Goal: Task Accomplishment & Management: Manage account settings

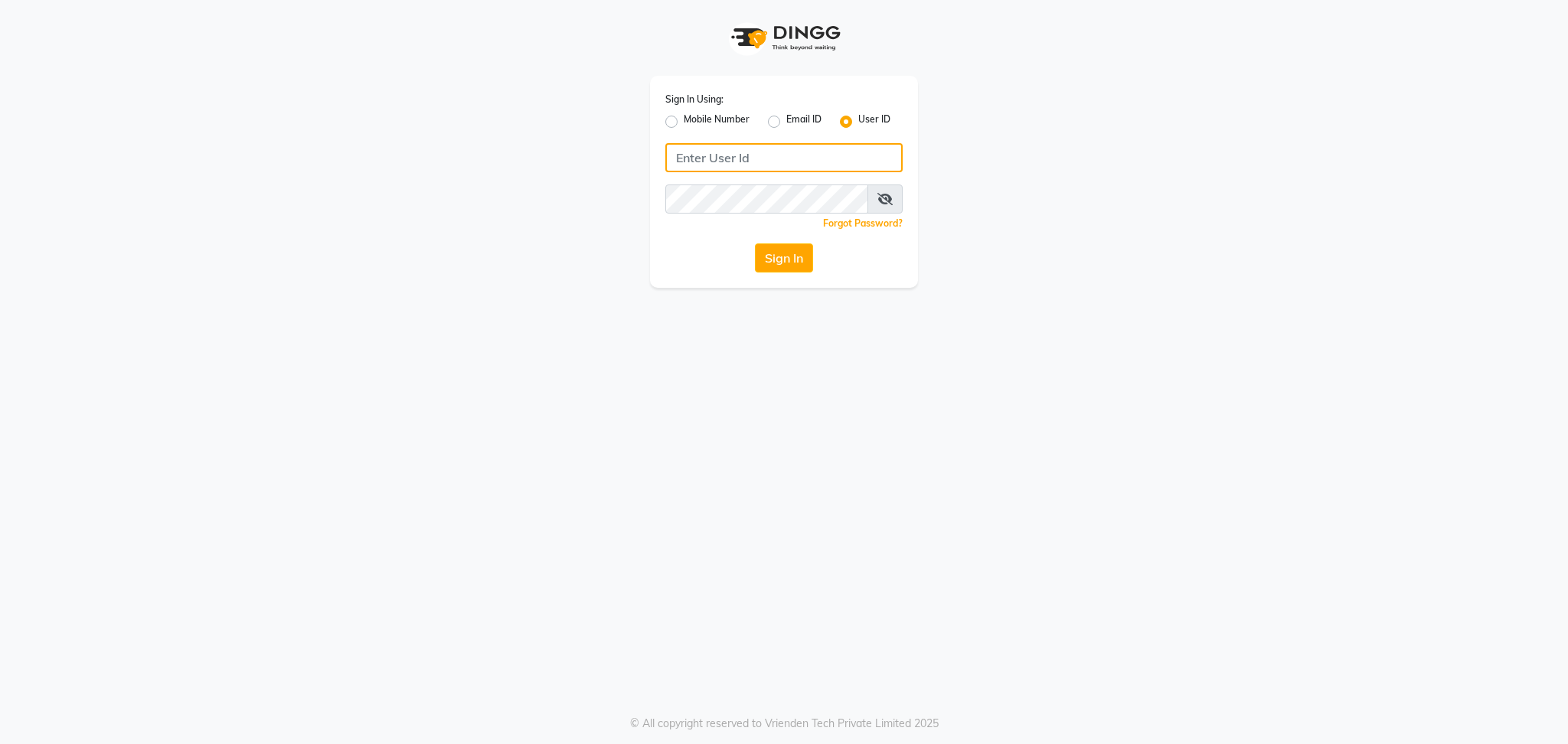
click at [701, 169] on input "Username" at bounding box center [784, 157] width 237 height 29
type input "naturals"
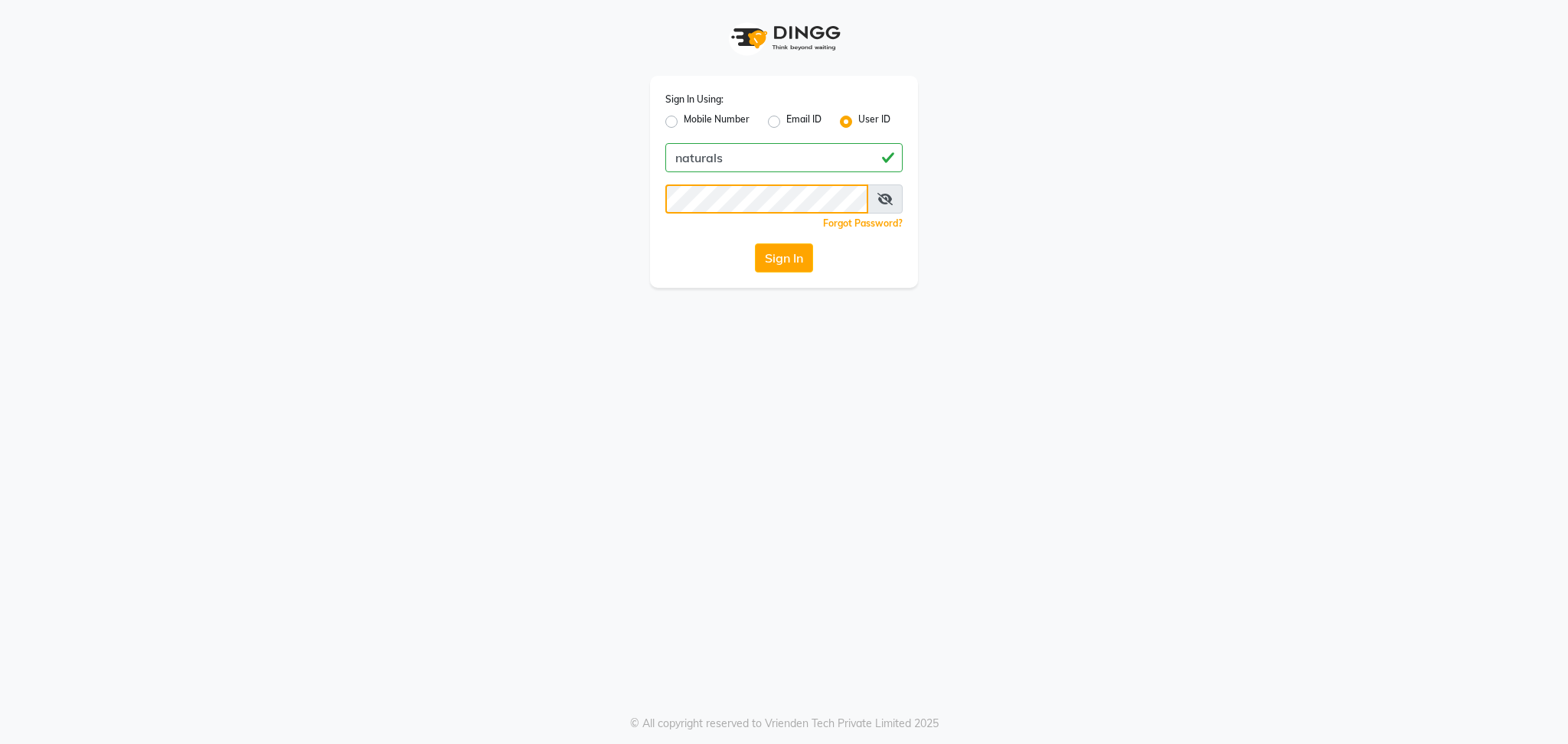
click at [755, 243] on button "Sign In" at bounding box center [784, 258] width 58 height 29
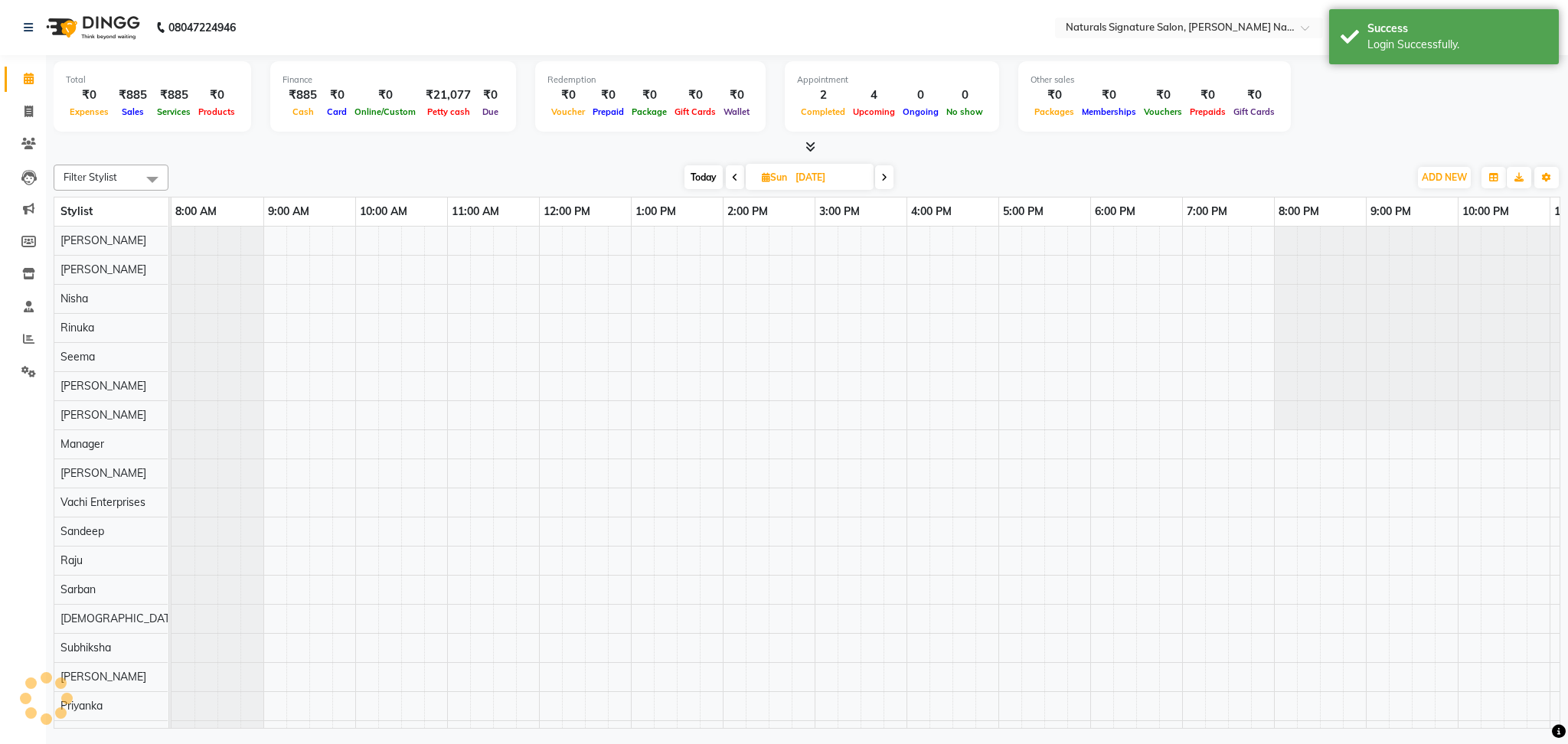
select select "en"
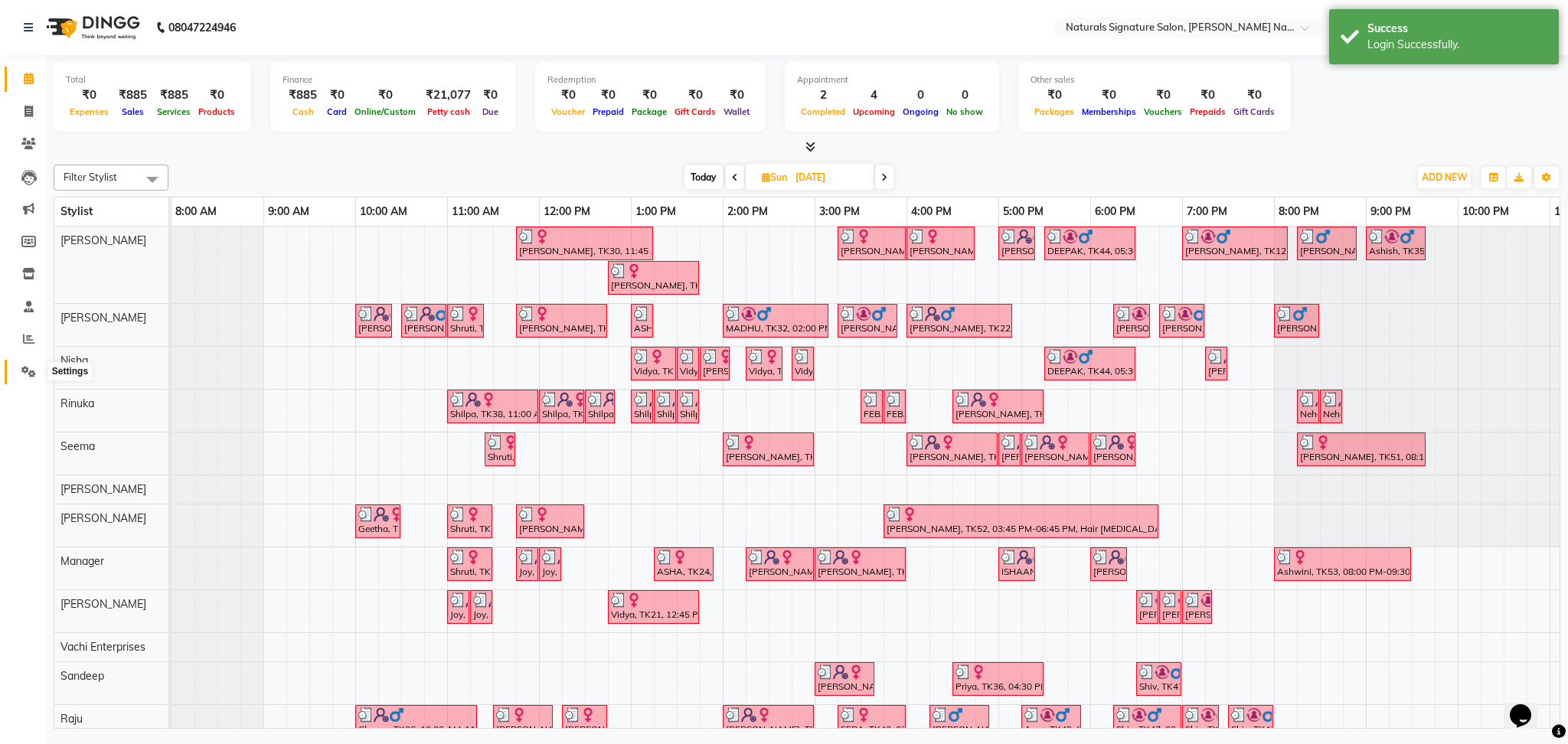
click at [32, 375] on icon at bounding box center [29, 371] width 14 height 12
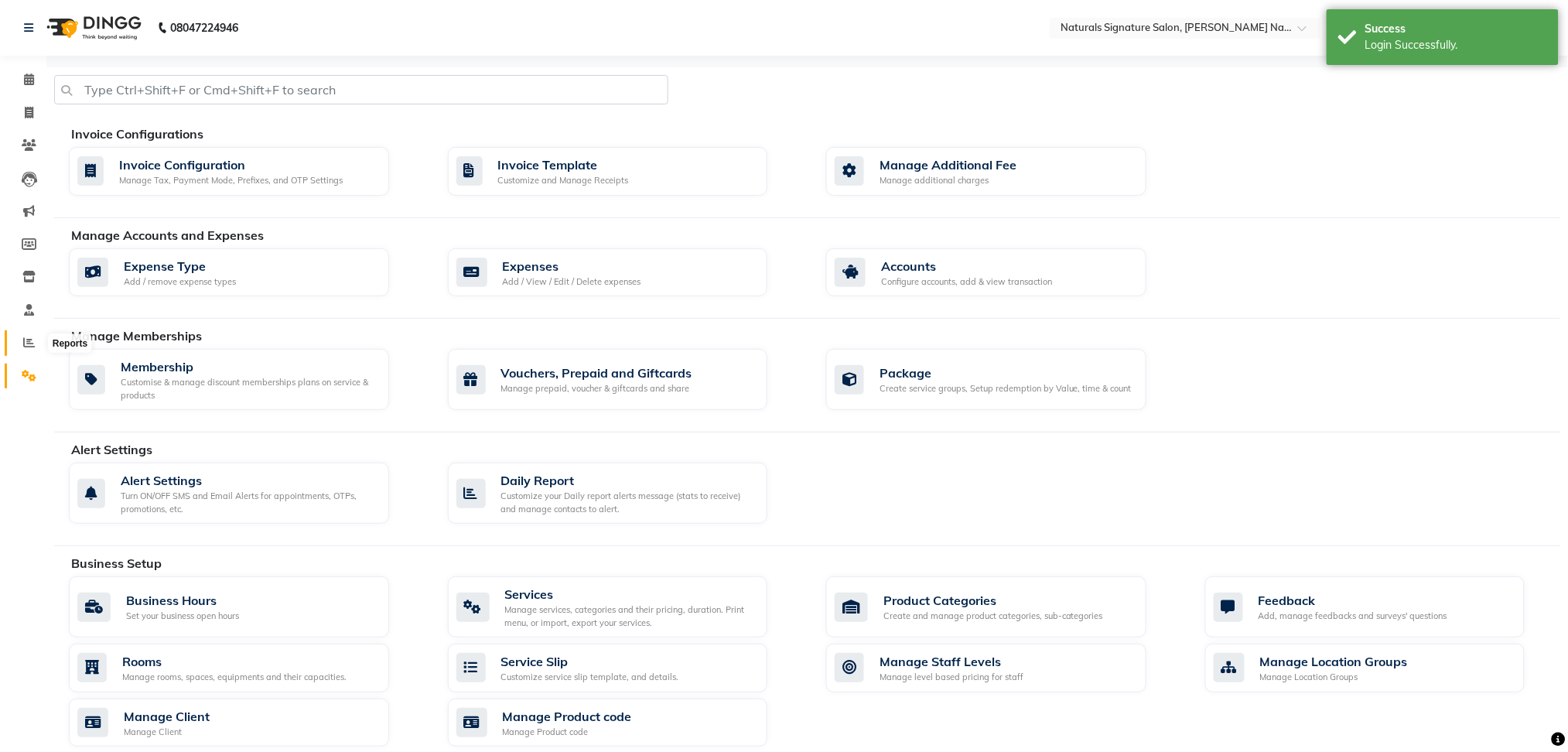
click at [31, 337] on icon at bounding box center [28, 342] width 12 height 12
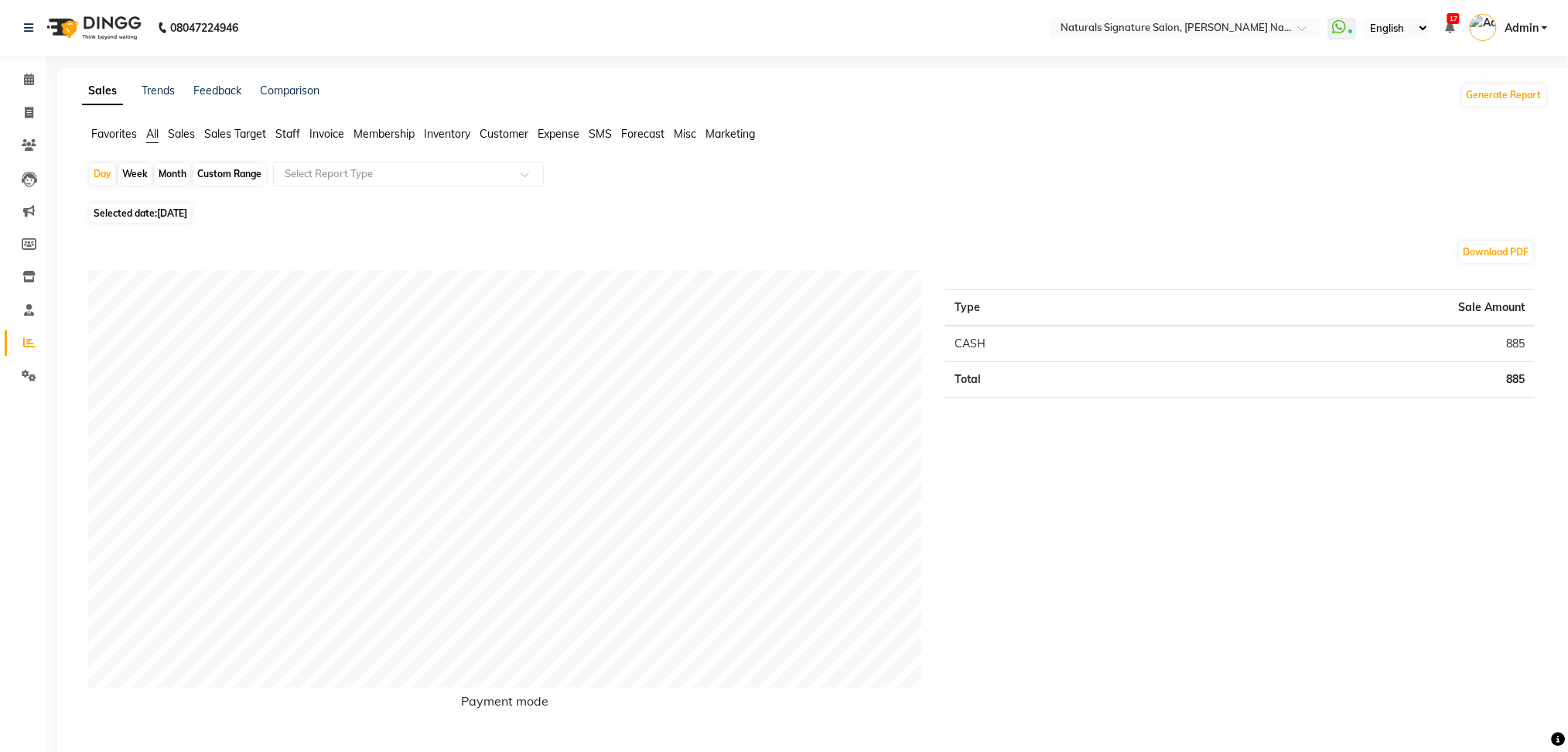
click at [171, 173] on div "Month" at bounding box center [172, 174] width 36 height 22
select select "9"
select select "2025"
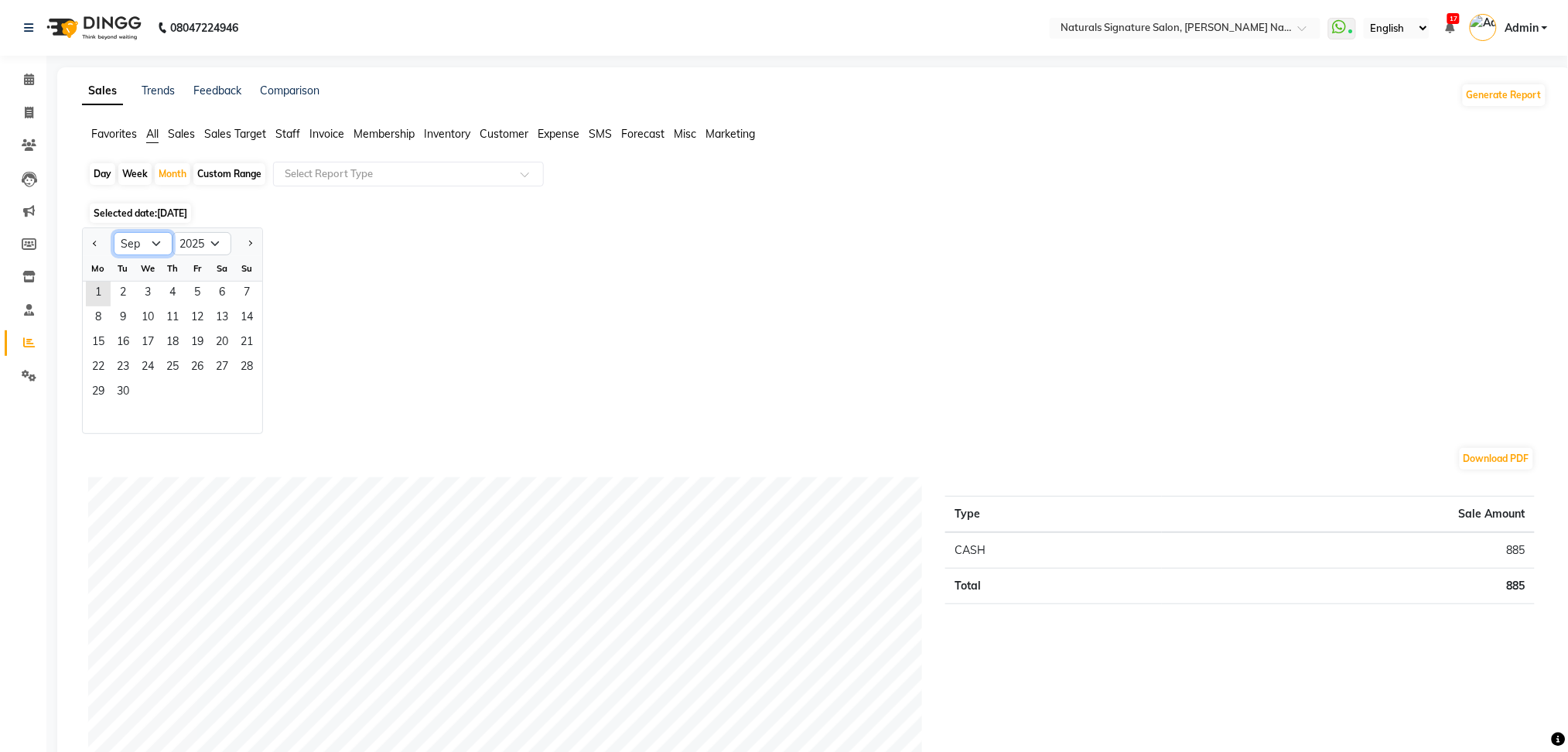
click at [164, 246] on select "Jan Feb Mar Apr May Jun [DATE] Aug Sep Oct Nov Dec" at bounding box center [143, 243] width 59 height 23
select select "8"
click at [113, 232] on select "Jan Feb Mar Apr May Jun [DATE] Aug Sep Oct Nov Dec" at bounding box center [143, 243] width 59 height 23
click at [199, 285] on span "1" at bounding box center [197, 294] width 25 height 25
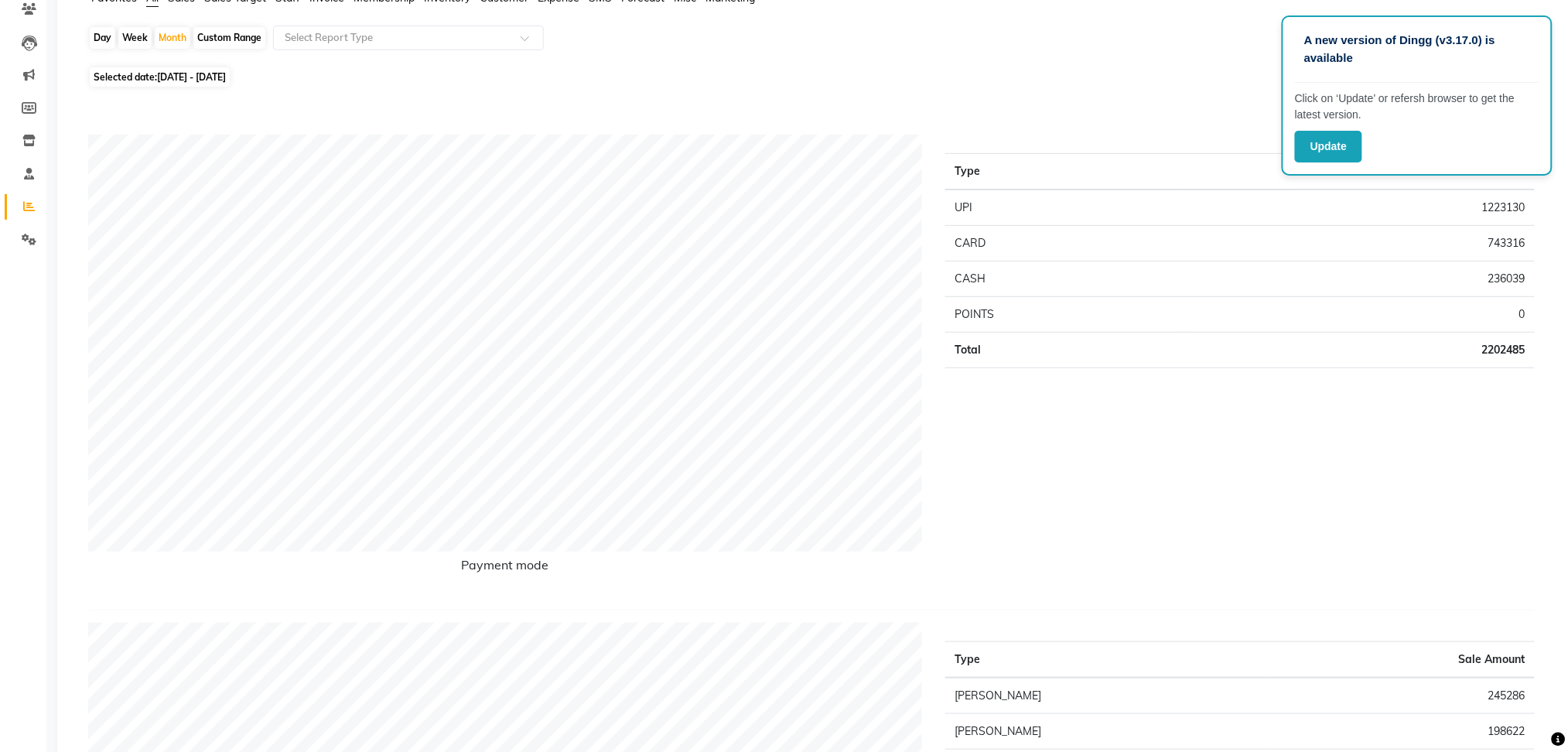
scroll to position [63, 0]
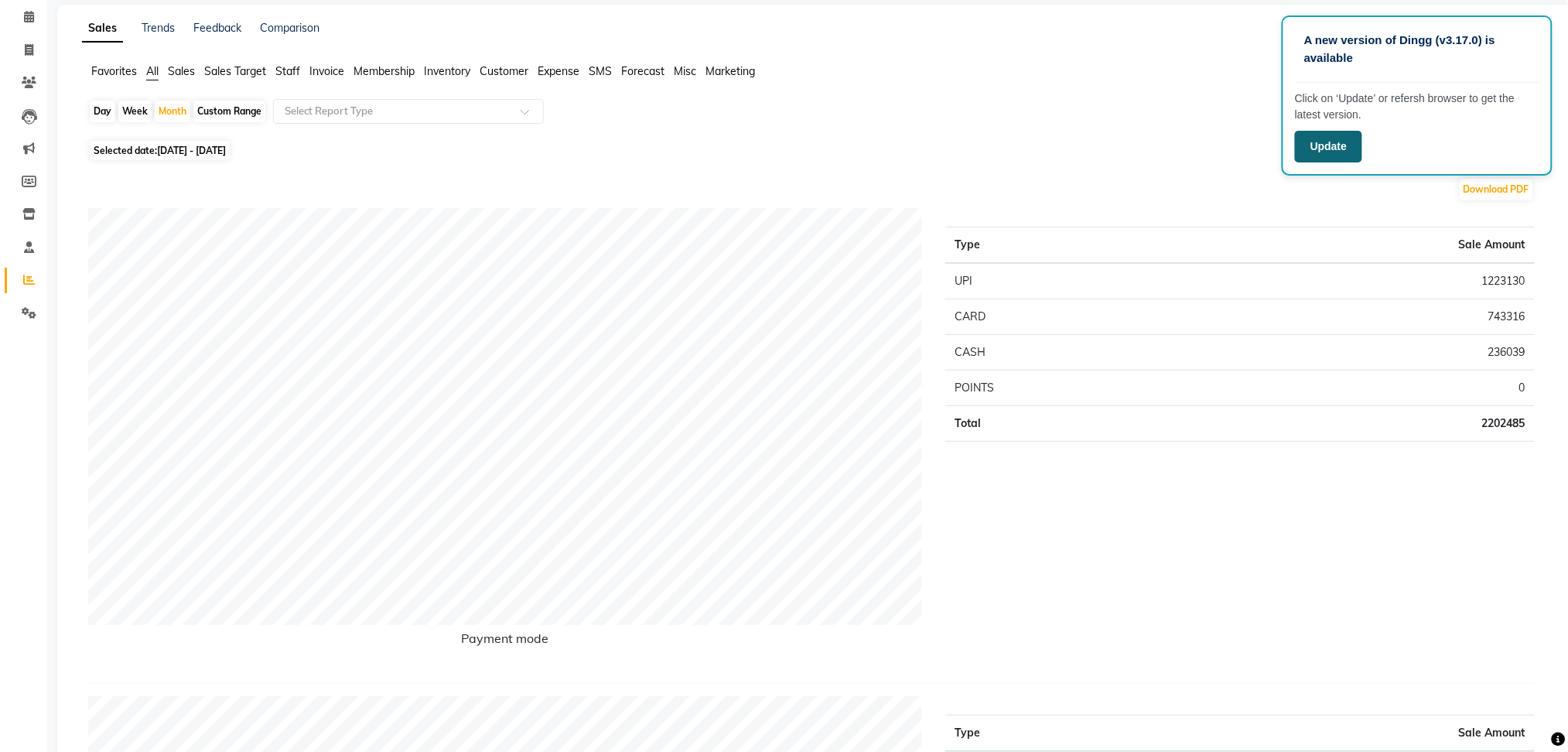
click at [1328, 156] on button "Update" at bounding box center [1329, 146] width 68 height 32
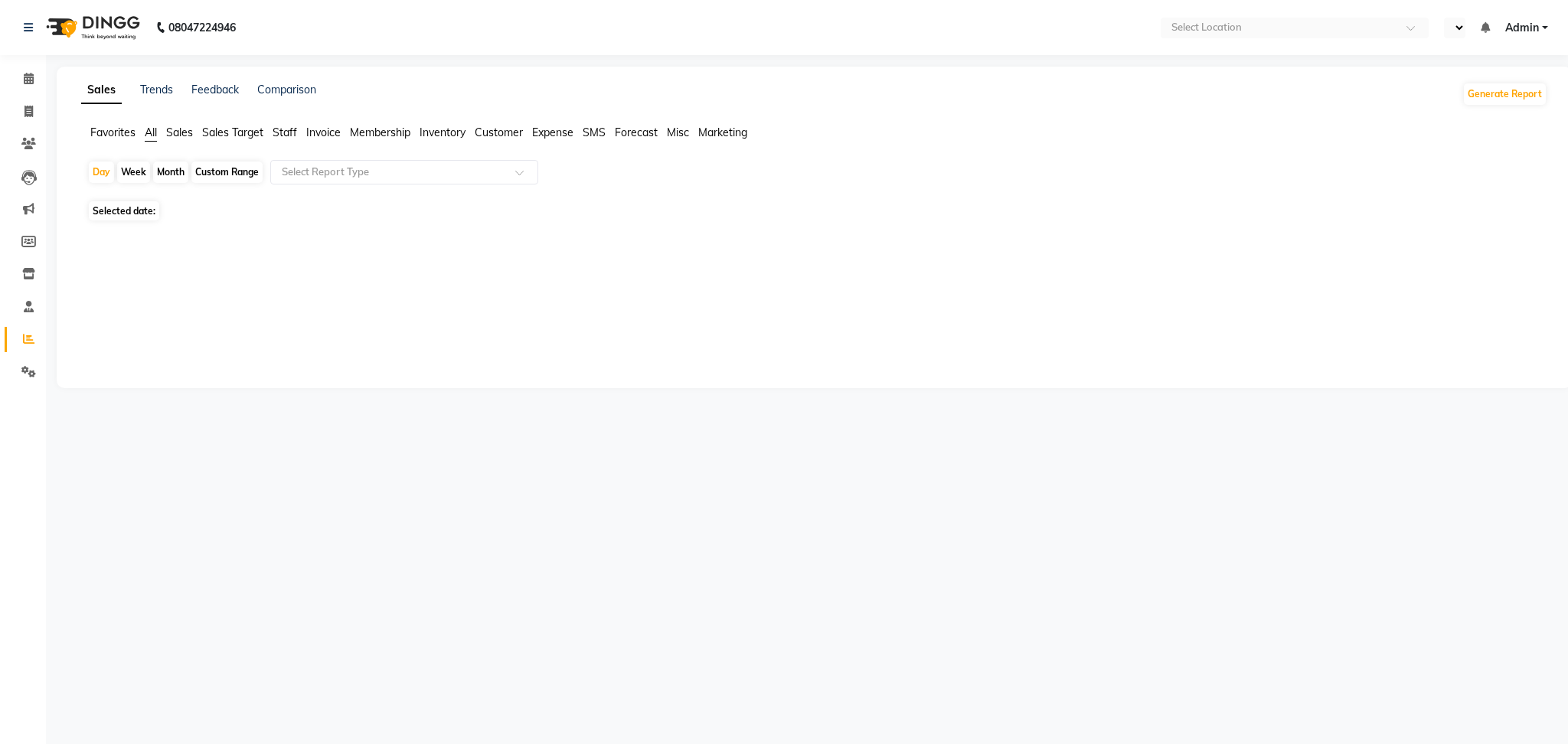
select select "en"
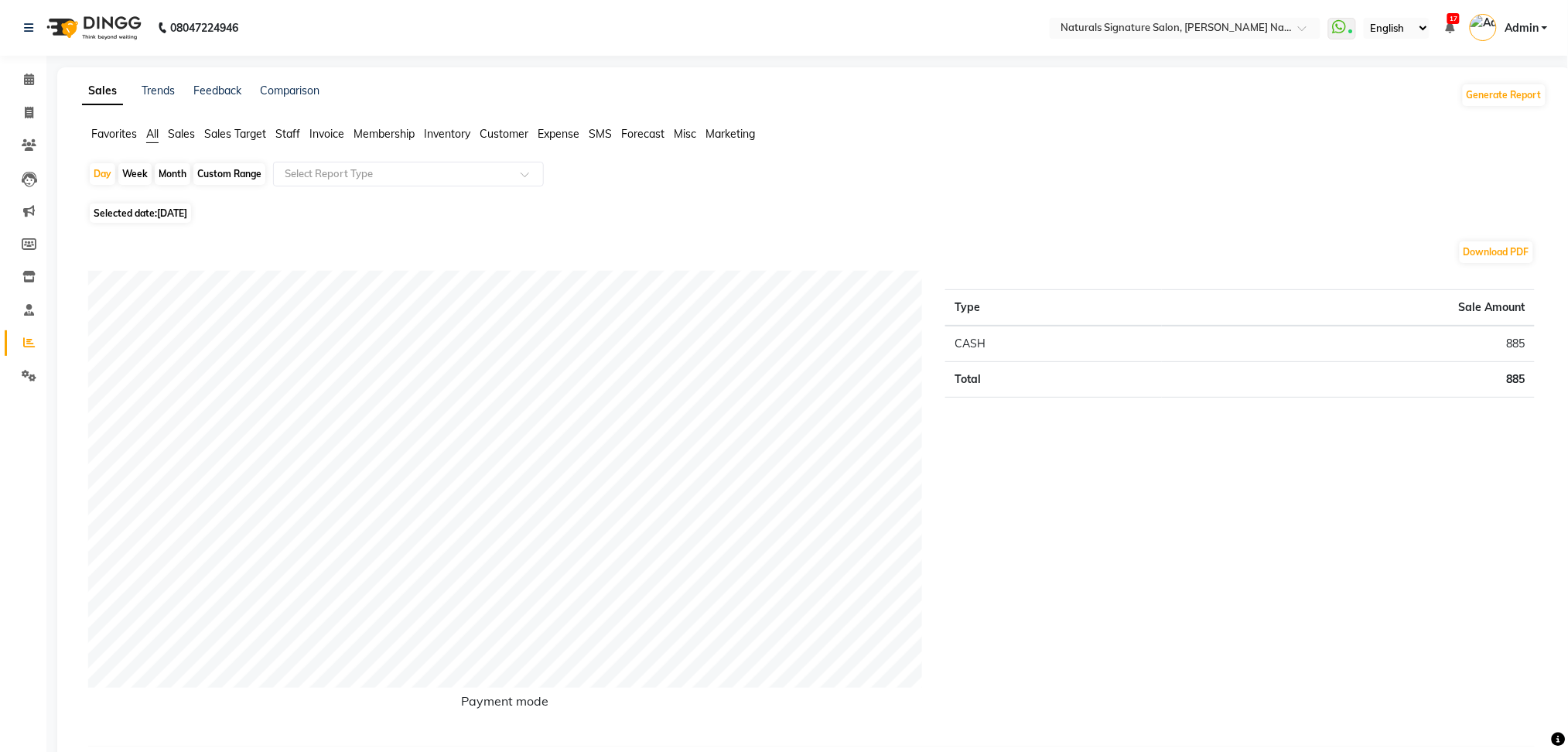
click at [171, 179] on div "Month" at bounding box center [172, 174] width 36 height 22
select select "9"
select select "2025"
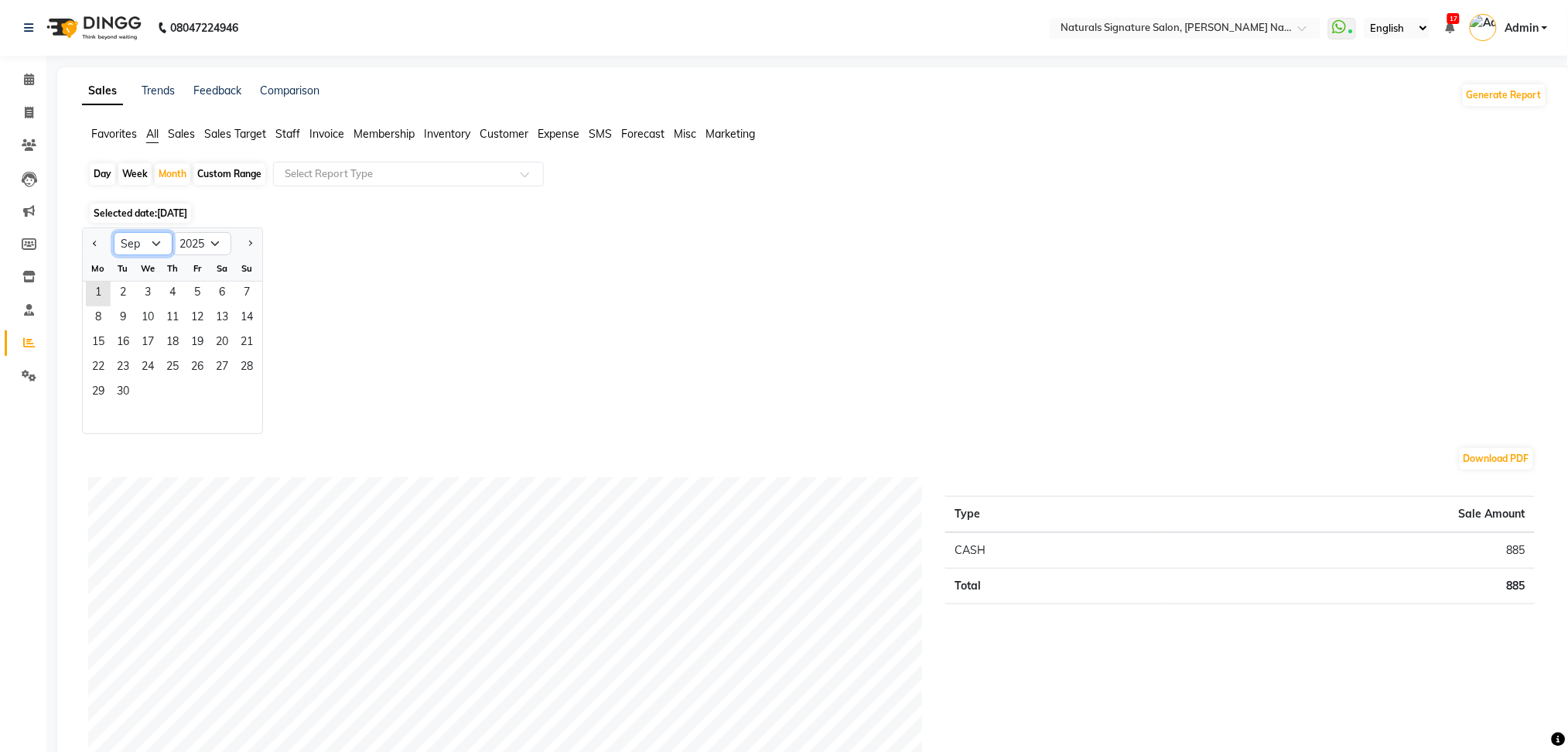
click at [153, 241] on select "Jan Feb Mar Apr May Jun [DATE] Aug Sep Oct Nov Dec" at bounding box center [143, 243] width 59 height 23
select select "8"
click at [113, 232] on select "Jan Feb Mar Apr May Jun [DATE] Aug Sep Oct Nov Dec" at bounding box center [143, 243] width 59 height 23
click at [193, 298] on span "1" at bounding box center [197, 294] width 25 height 25
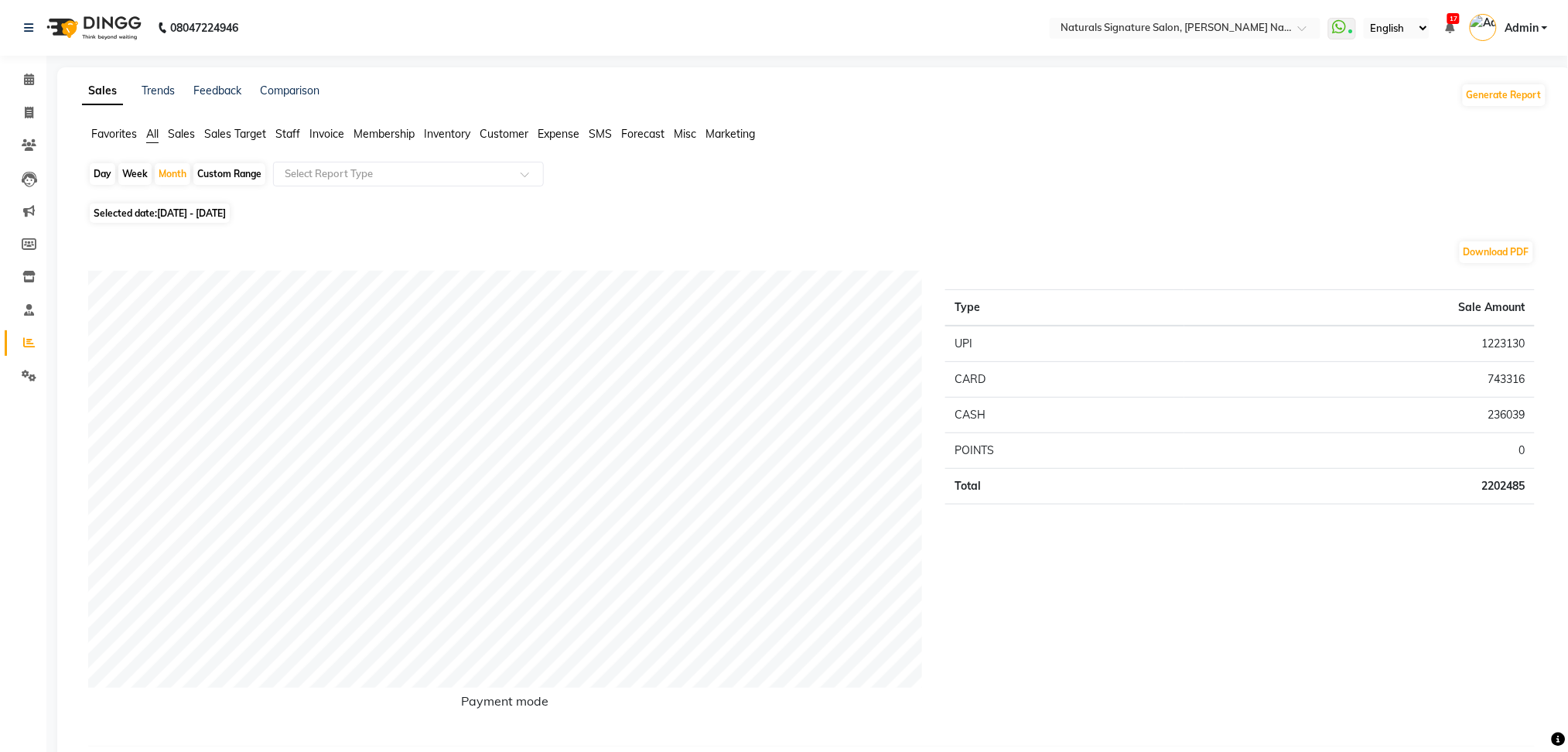
click at [192, 138] on span "Sales" at bounding box center [182, 134] width 27 height 14
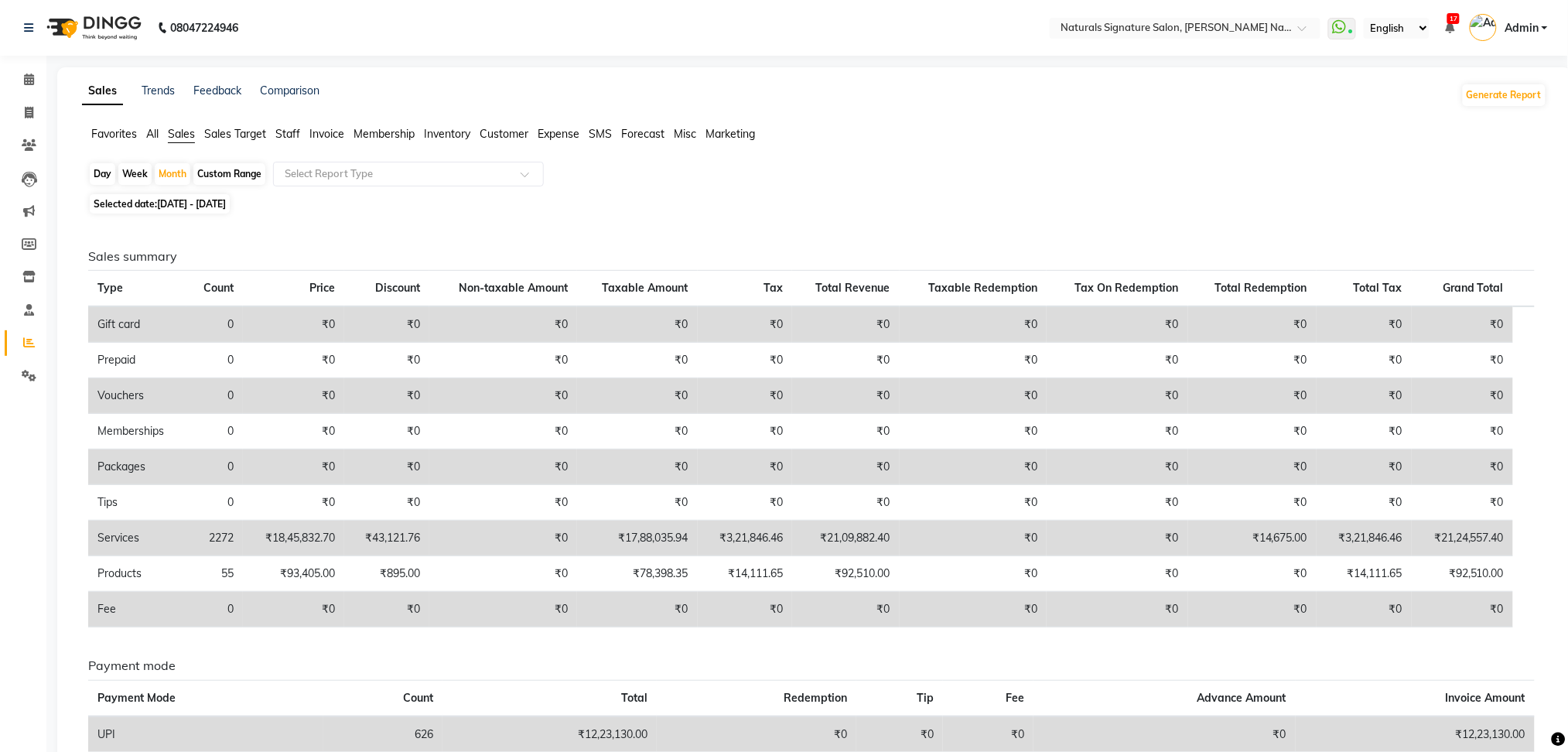
click at [232, 134] on span "Sales Target" at bounding box center [235, 134] width 62 height 14
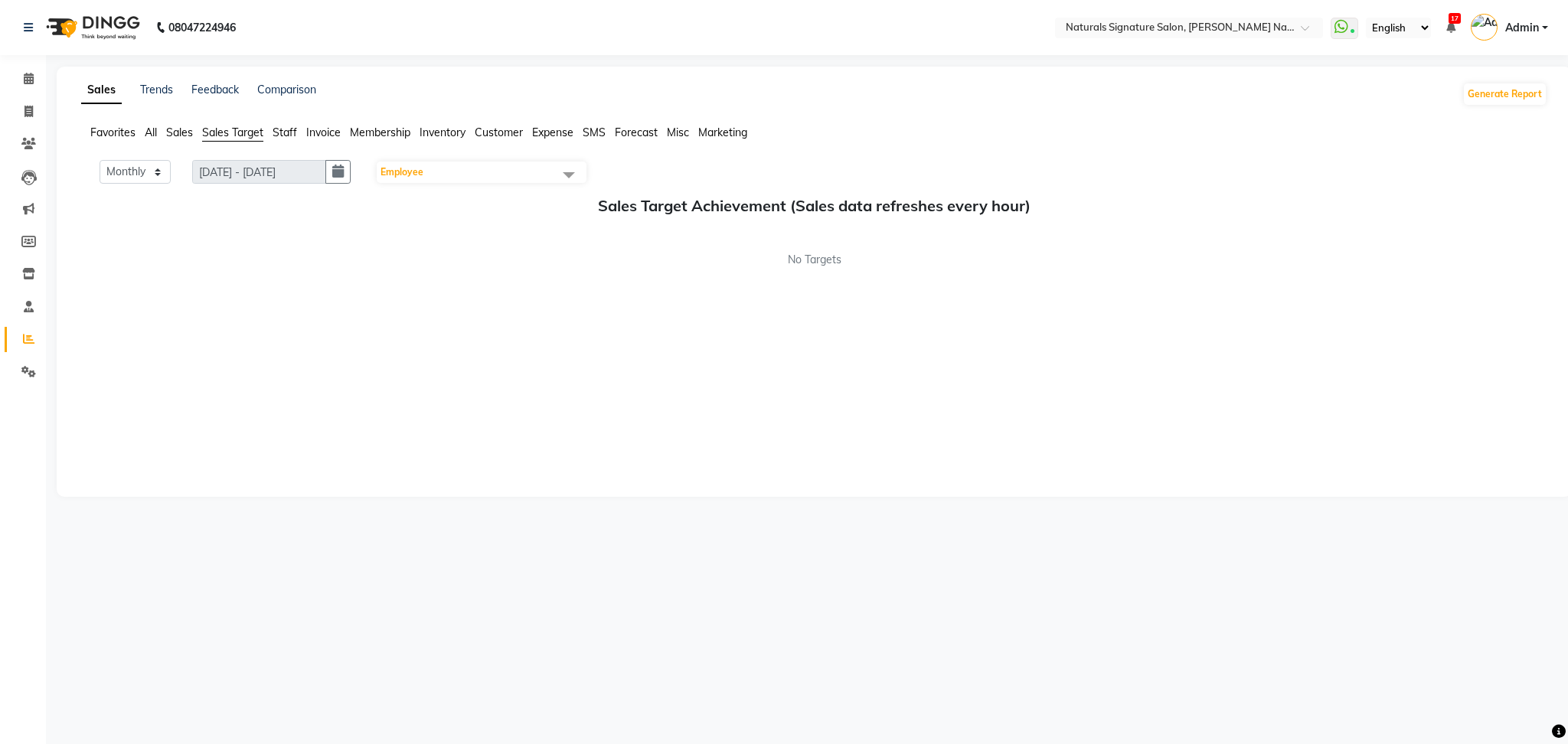
click at [289, 131] on span "Staff" at bounding box center [284, 132] width 24 height 14
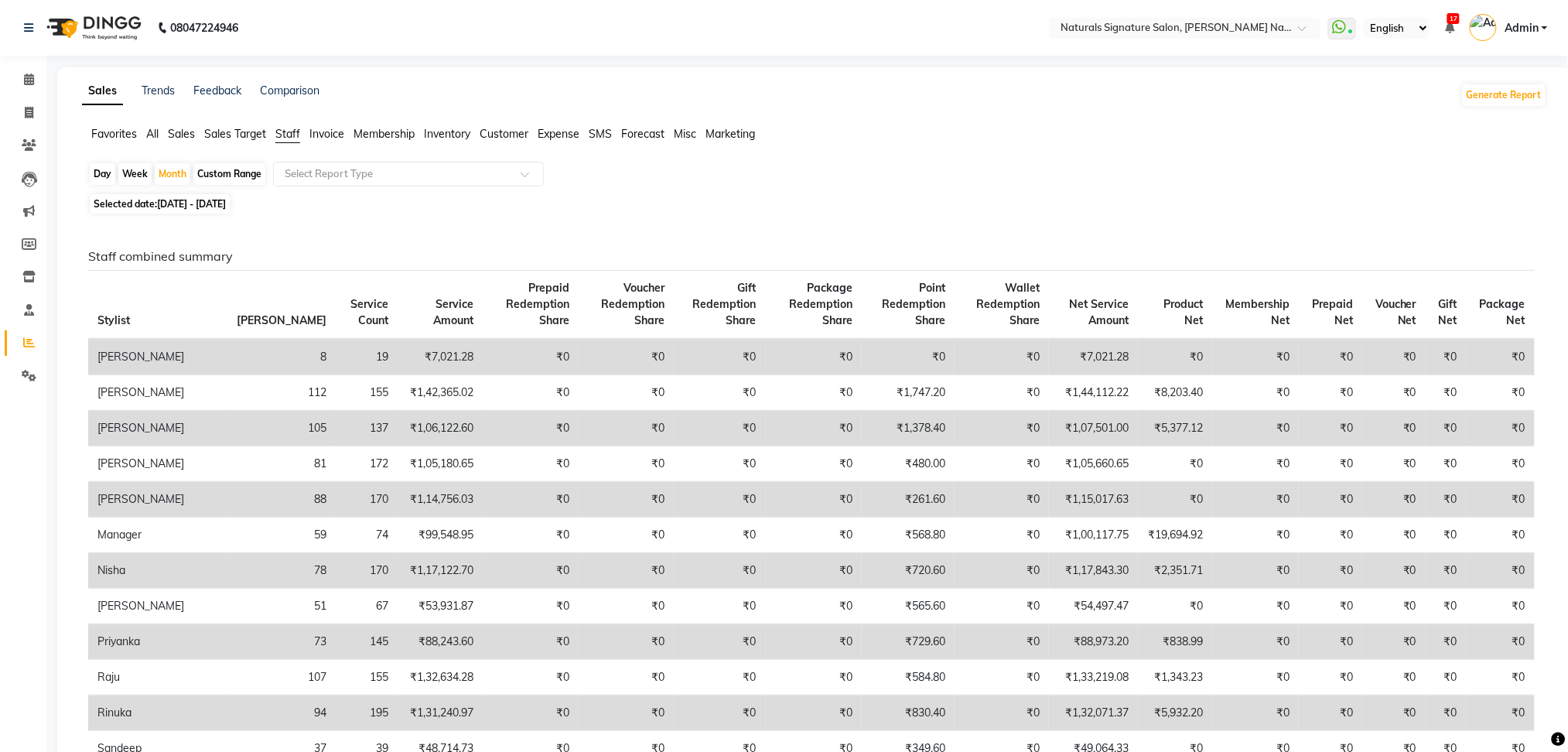
click at [188, 134] on span "Sales" at bounding box center [182, 134] width 27 height 14
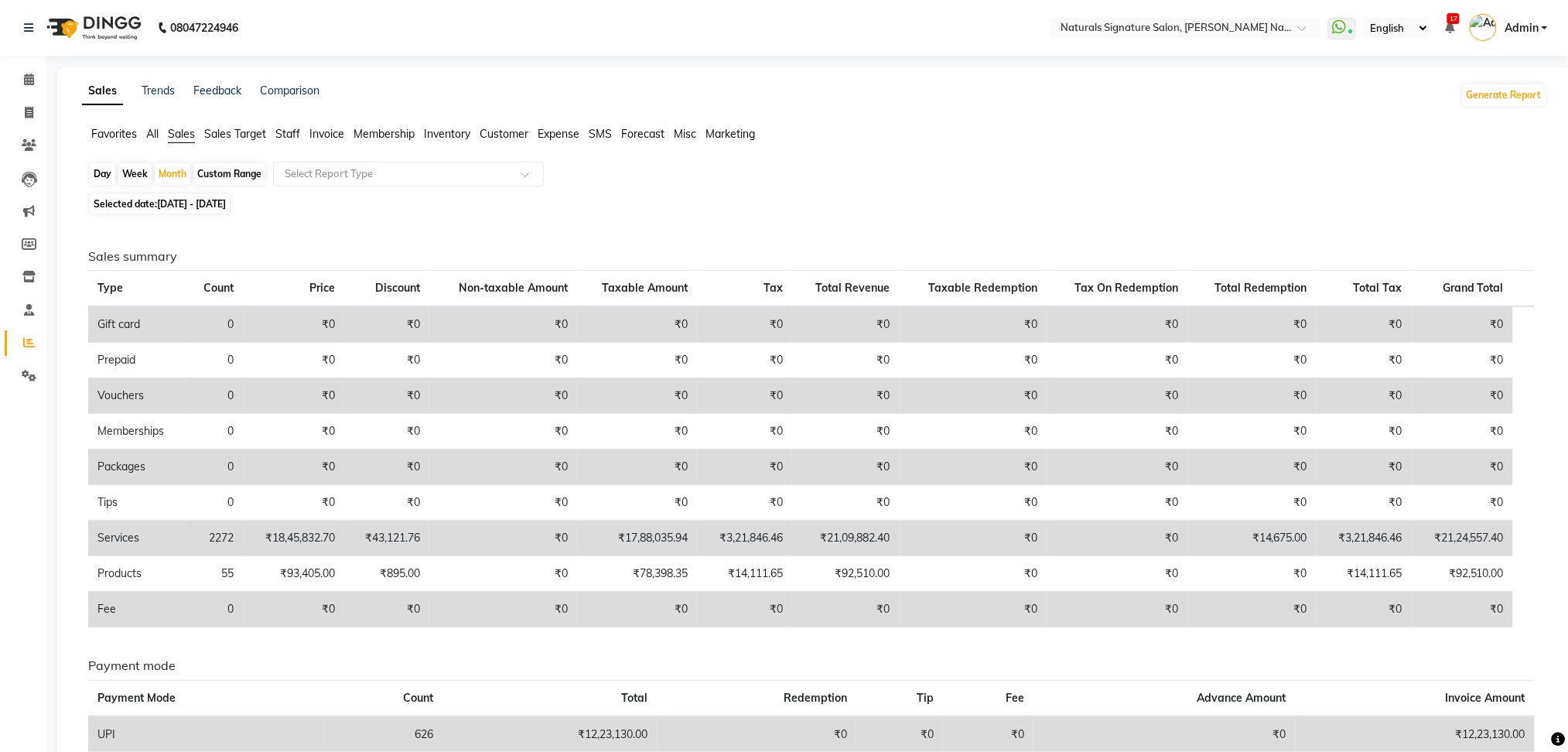
scroll to position [188, 0]
